Goal: Transaction & Acquisition: Purchase product/service

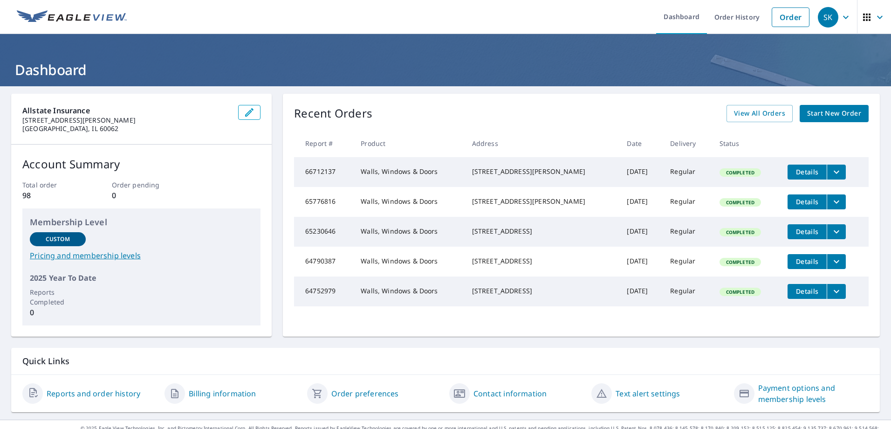
click at [833, 117] on span "Start New Order" at bounding box center [834, 114] width 54 height 12
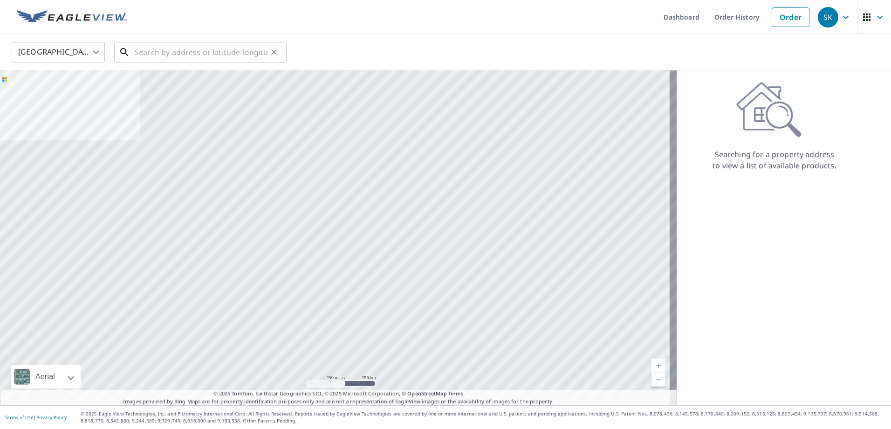
click at [213, 56] on input "text" at bounding box center [201, 52] width 133 height 26
paste input "19407 STATE ROUTE 57"
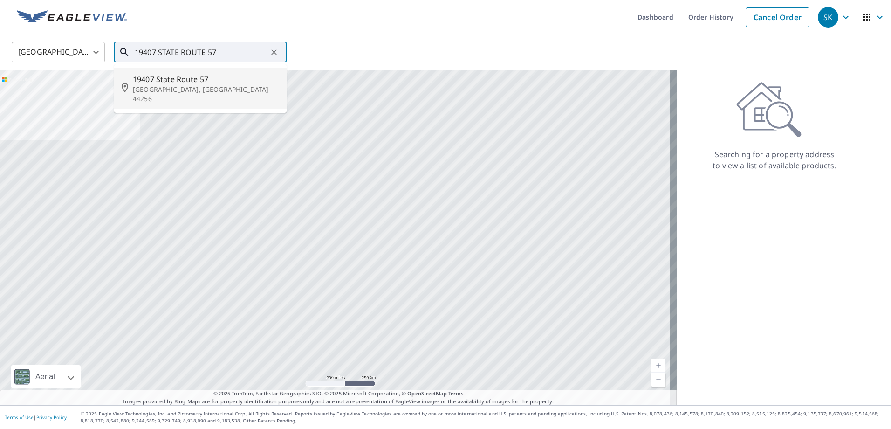
click at [193, 77] on span "19407 State Route 57" at bounding box center [206, 79] width 146 height 11
type input "[STREET_ADDRESS]"
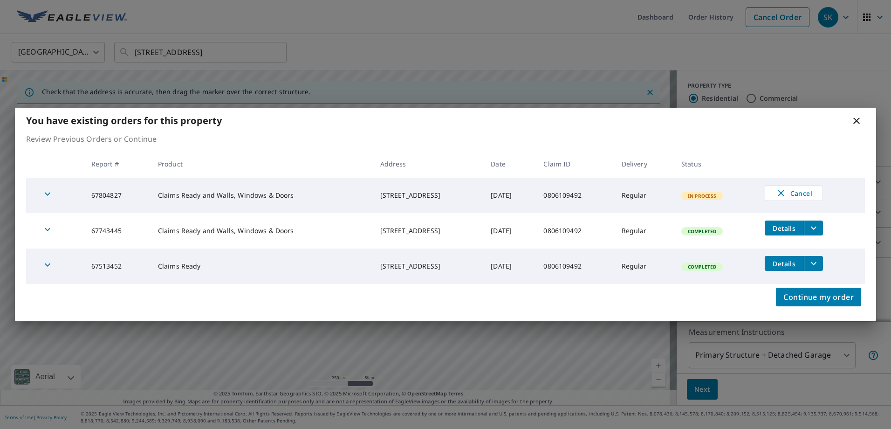
click at [817, 228] on icon "filesDropdownBtn-67743445" at bounding box center [814, 228] width 6 height 3
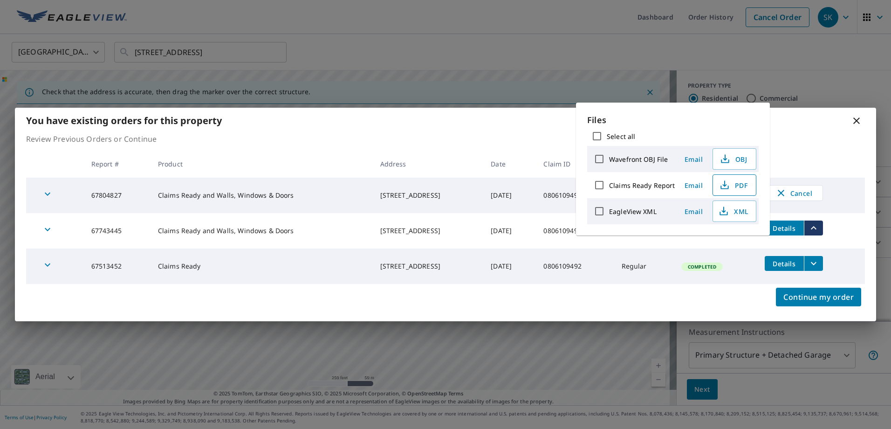
click at [725, 187] on icon "button" at bounding box center [724, 184] width 11 height 11
click at [461, 302] on div "Continue my order" at bounding box center [445, 302] width 861 height 37
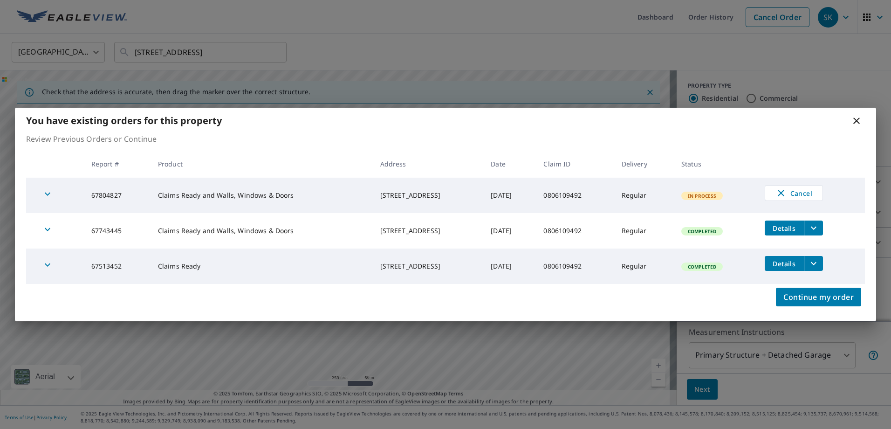
click at [851, 121] on icon at bounding box center [856, 120] width 11 height 11
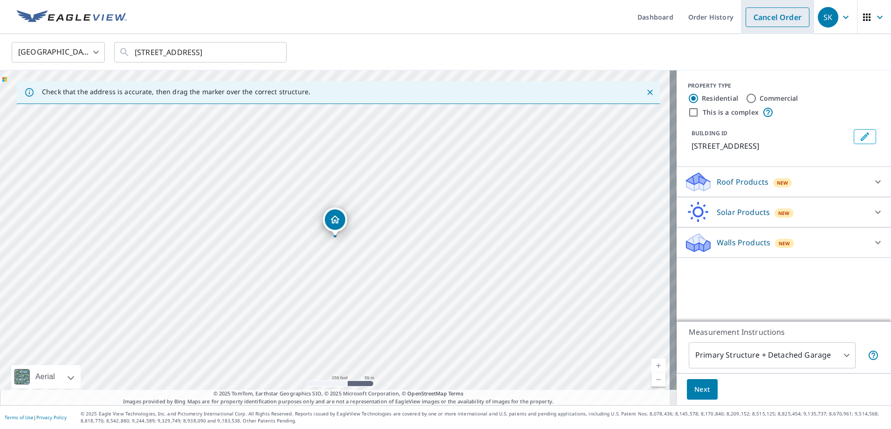
click at [783, 15] on link "Cancel Order" at bounding box center [778, 17] width 64 height 20
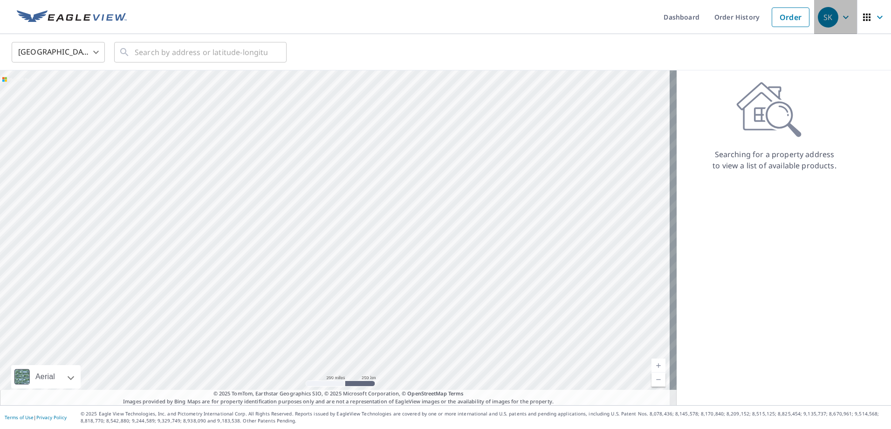
click at [823, 17] on div "SK" at bounding box center [828, 17] width 21 height 21
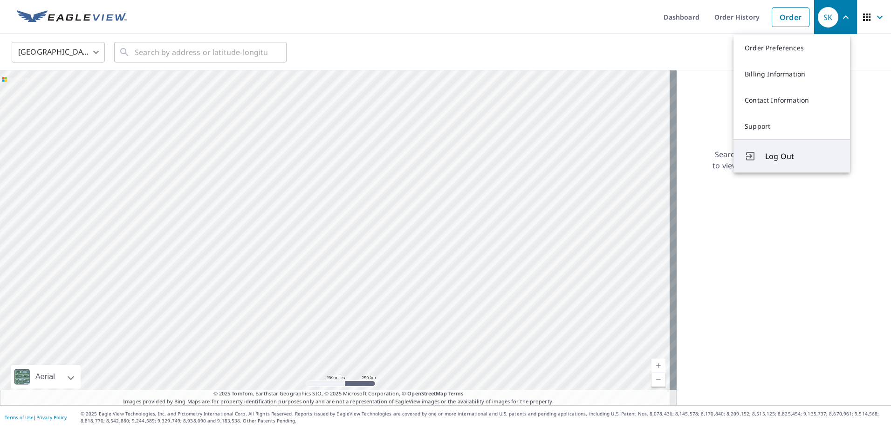
click at [756, 157] on div "Log Out" at bounding box center [751, 156] width 13 height 11
